Goal: Transaction & Acquisition: Purchase product/service

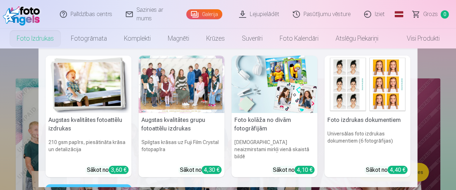
click at [364, 104] on img at bounding box center [368, 84] width 86 height 57
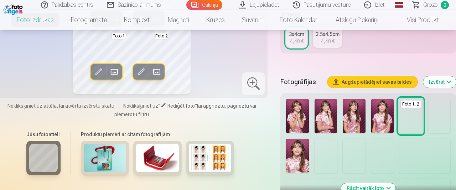
scroll to position [151, 0]
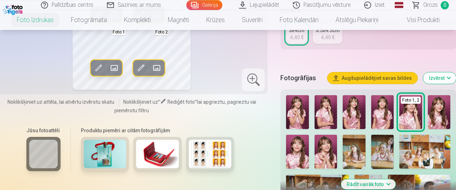
click at [149, 160] on img at bounding box center [157, 154] width 43 height 29
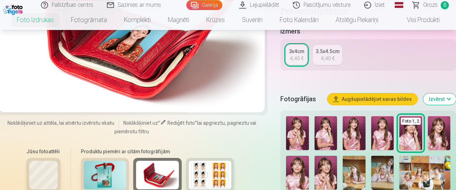
scroll to position [131, 0]
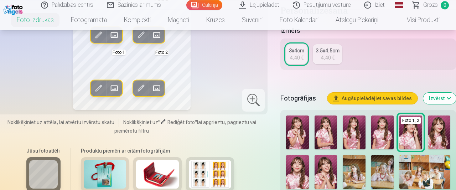
click at [93, 170] on img at bounding box center [105, 174] width 43 height 29
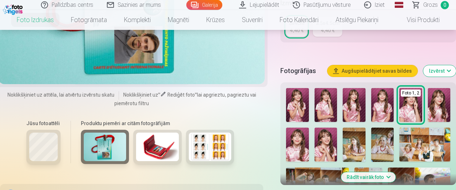
scroll to position [170, 0]
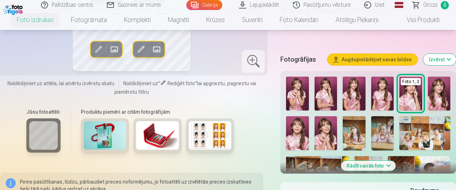
click at [192, 132] on img at bounding box center [210, 135] width 43 height 29
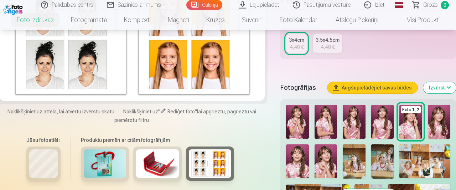
scroll to position [143, 0]
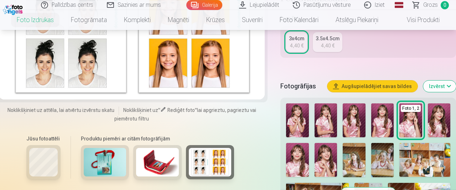
click at [441, 114] on img at bounding box center [439, 120] width 22 height 34
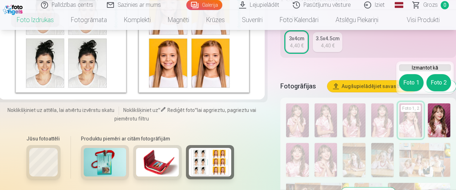
click at [411, 78] on button "Foto 1" at bounding box center [411, 82] width 25 height 17
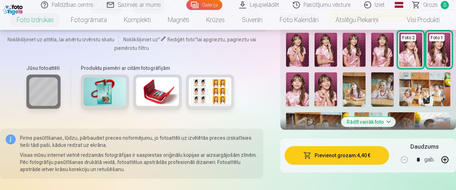
scroll to position [227, 0]
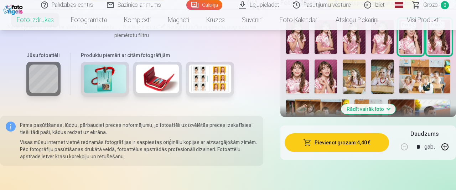
click at [379, 104] on button "Rādīt vairāk foto" at bounding box center [368, 109] width 55 height 10
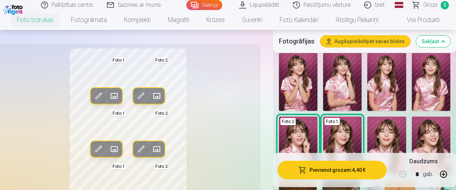
scroll to position [189, 0]
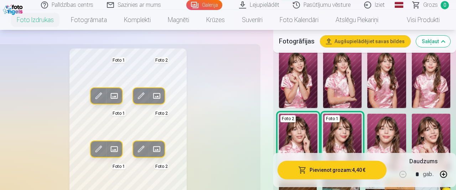
click at [295, 88] on img at bounding box center [298, 79] width 38 height 58
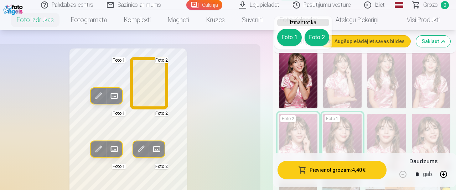
click at [314, 29] on div "Foto 1 Foto 2" at bounding box center [303, 37] width 52 height 17
click at [316, 35] on button "Foto 2" at bounding box center [317, 37] width 25 height 17
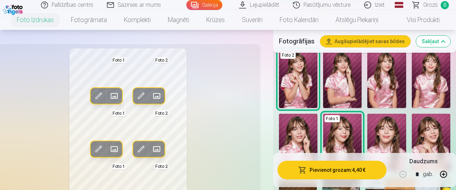
click at [385, 78] on img at bounding box center [386, 79] width 38 height 58
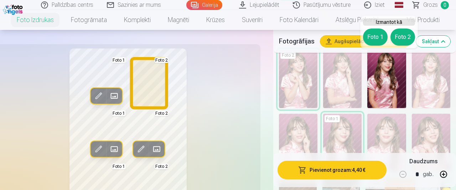
click at [407, 42] on button "Foto 2" at bounding box center [403, 37] width 25 height 17
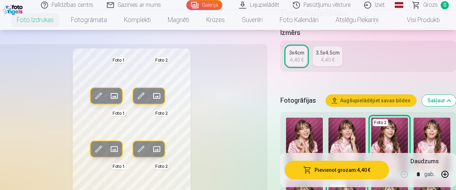
scroll to position [114, 0]
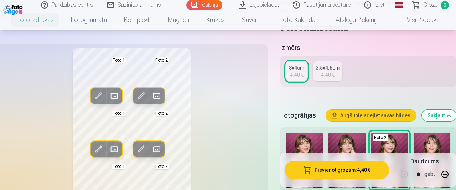
click at [339, 169] on button "Pievienot grozam : 4,40 €" at bounding box center [337, 170] width 104 height 19
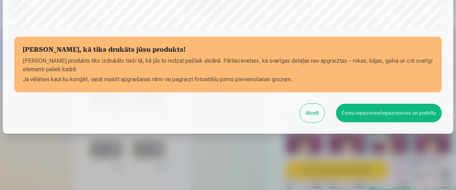
scroll to position [319, 0]
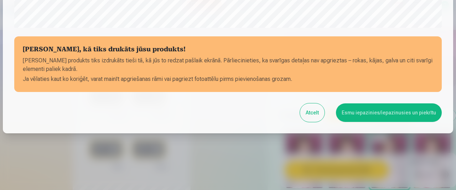
click at [407, 115] on button "Esmu iepazinies/iepazinusies un piekrītu" at bounding box center [389, 112] width 106 height 19
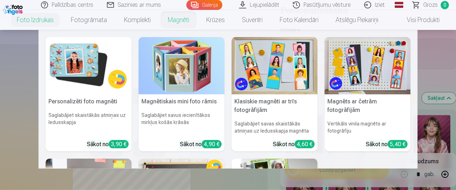
scroll to position [132, 0]
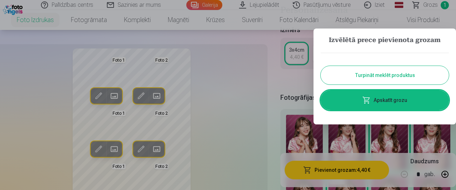
click at [350, 102] on link "Apskatīt grozu" at bounding box center [385, 100] width 128 height 20
